Goal: Check status: Check status

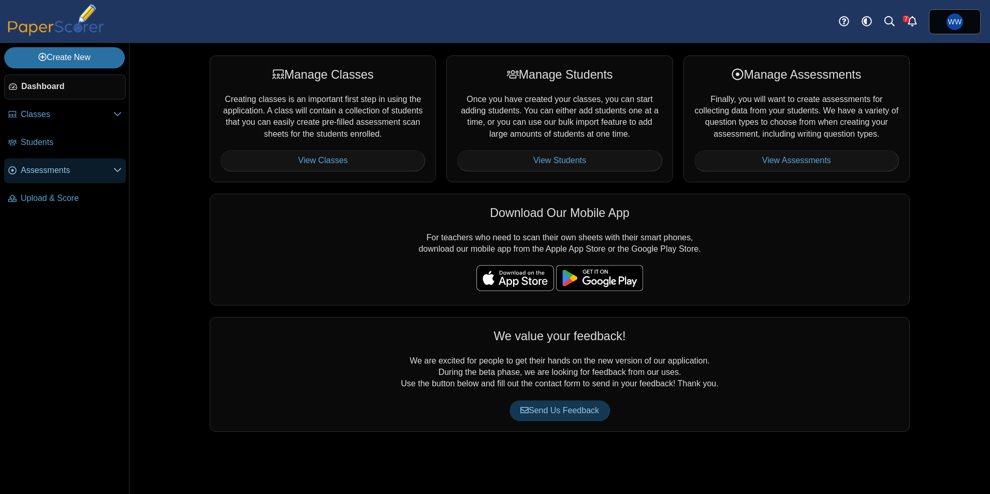
click at [51, 169] on span "Assessments" at bounding box center [67, 170] width 93 height 11
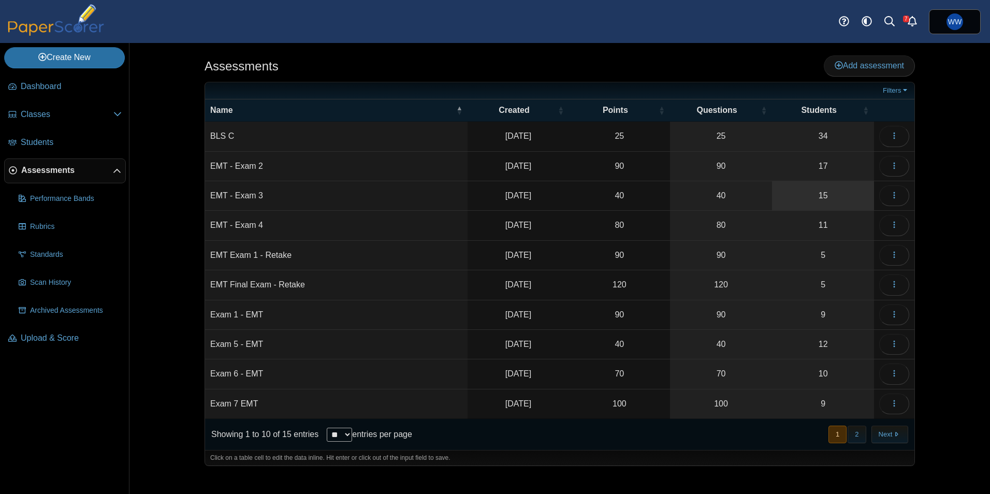
click at [809, 193] on link "15" at bounding box center [823, 195] width 102 height 29
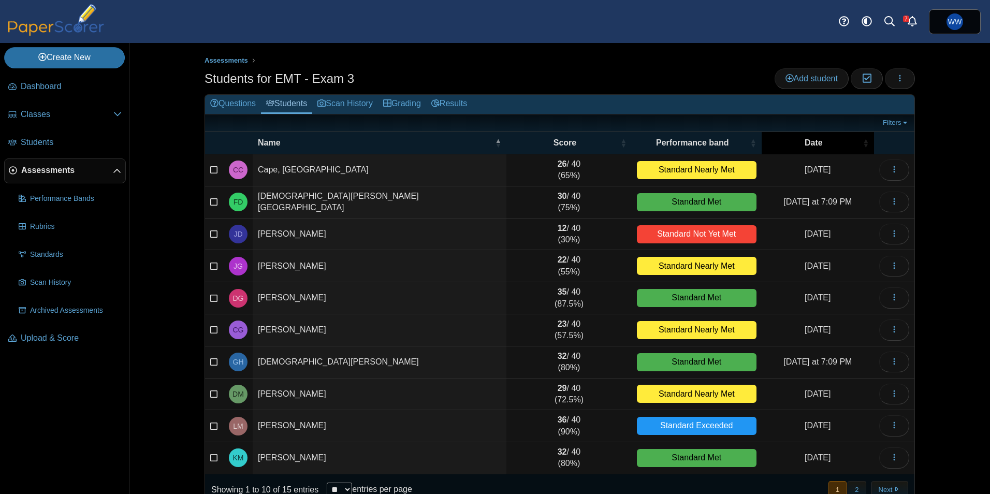
click at [836, 144] on span "Date" at bounding box center [814, 142] width 94 height 11
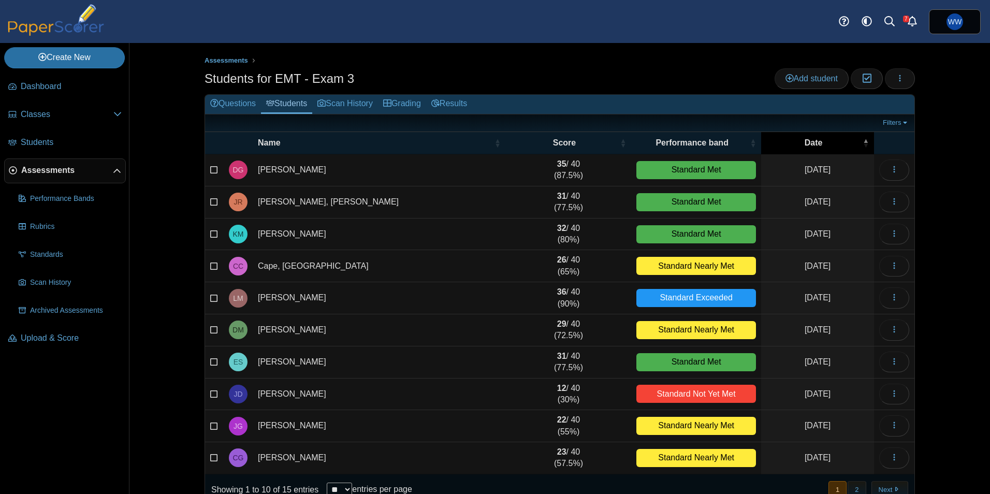
click at [836, 144] on span "Date" at bounding box center [813, 142] width 94 height 11
